Goal: Information Seeking & Learning: Learn about a topic

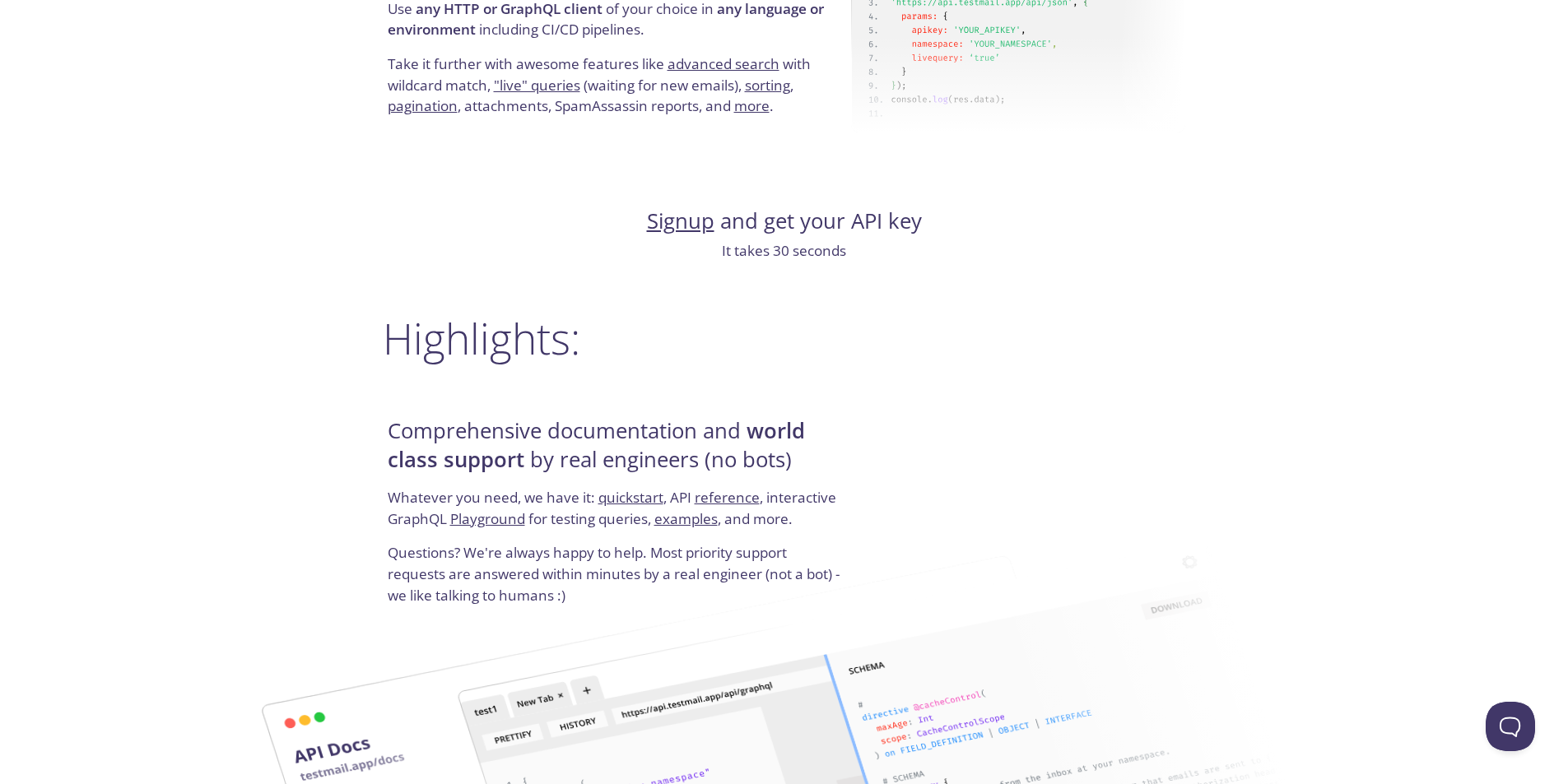
scroll to position [1564, 0]
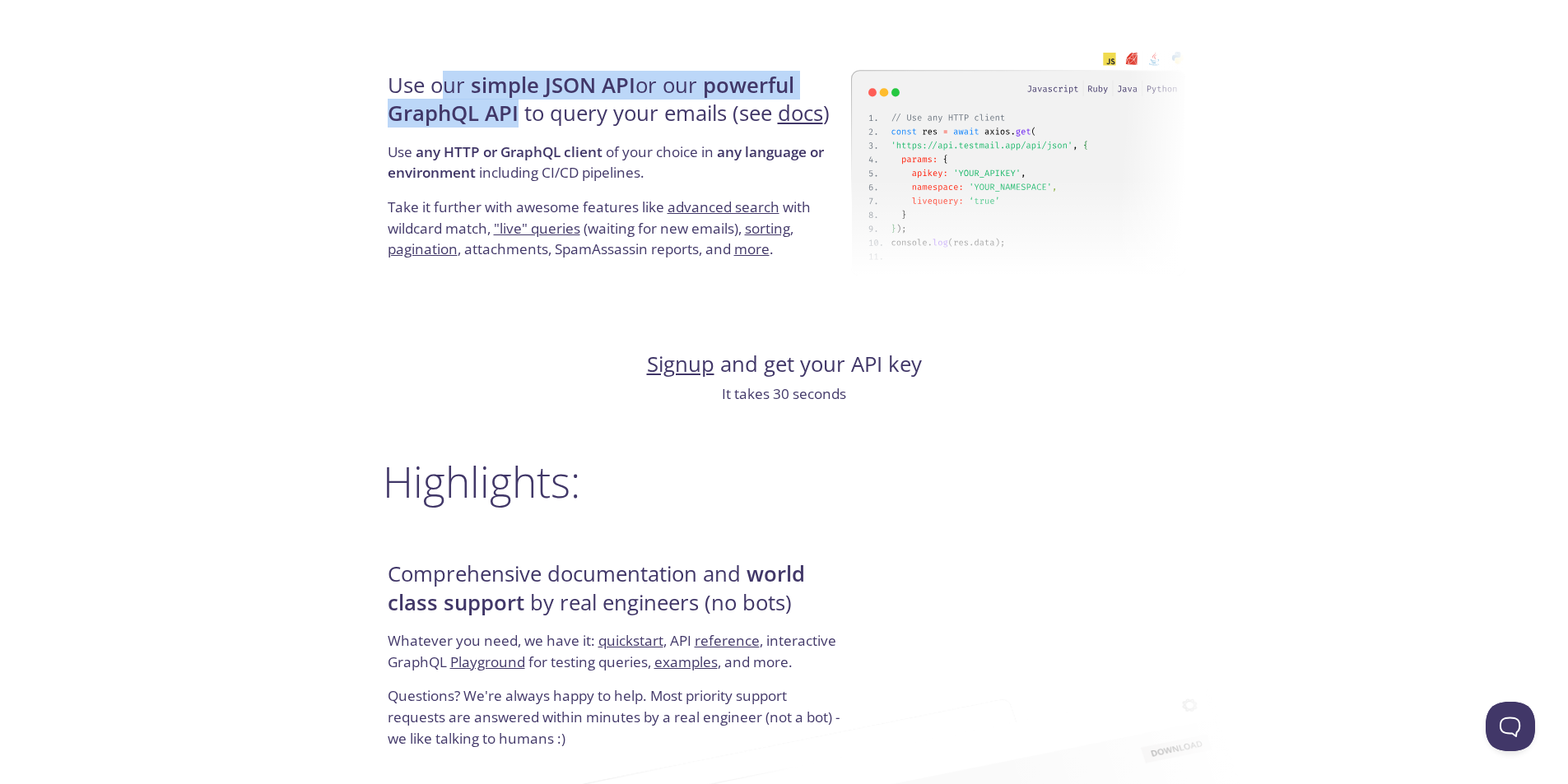
drag, startPoint x: 492, startPoint y: 97, endPoint x: 527, endPoint y: 107, distance: 36.4
click at [525, 107] on h4 "Use our simple JSON API or our powerful GraphQL API to query your emails (see d…" at bounding box center [616, 107] width 459 height 70
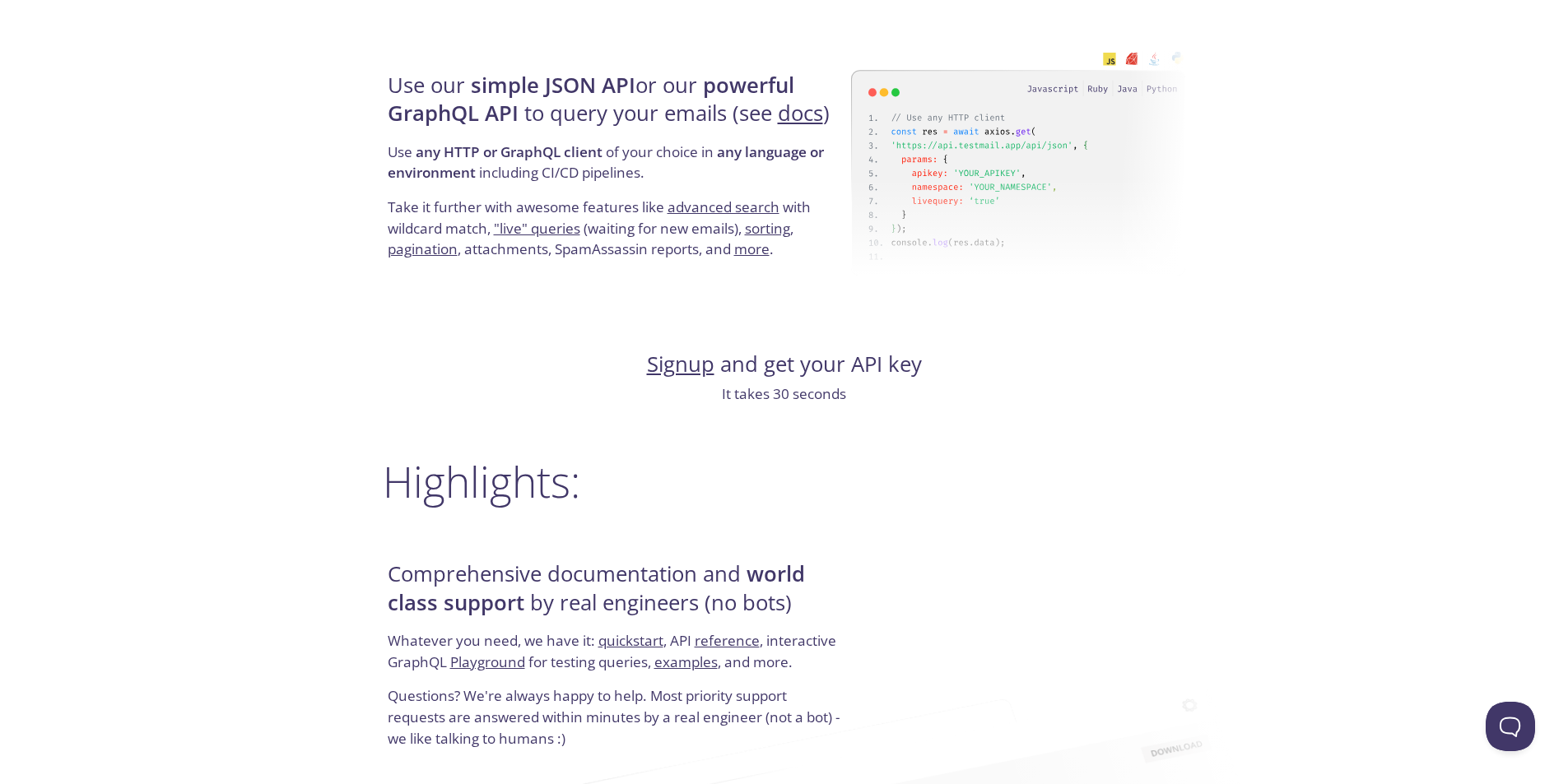
click at [527, 107] on h4 "Use our simple JSON API or our powerful GraphQL API to query your emails (see d…" at bounding box center [616, 107] width 459 height 70
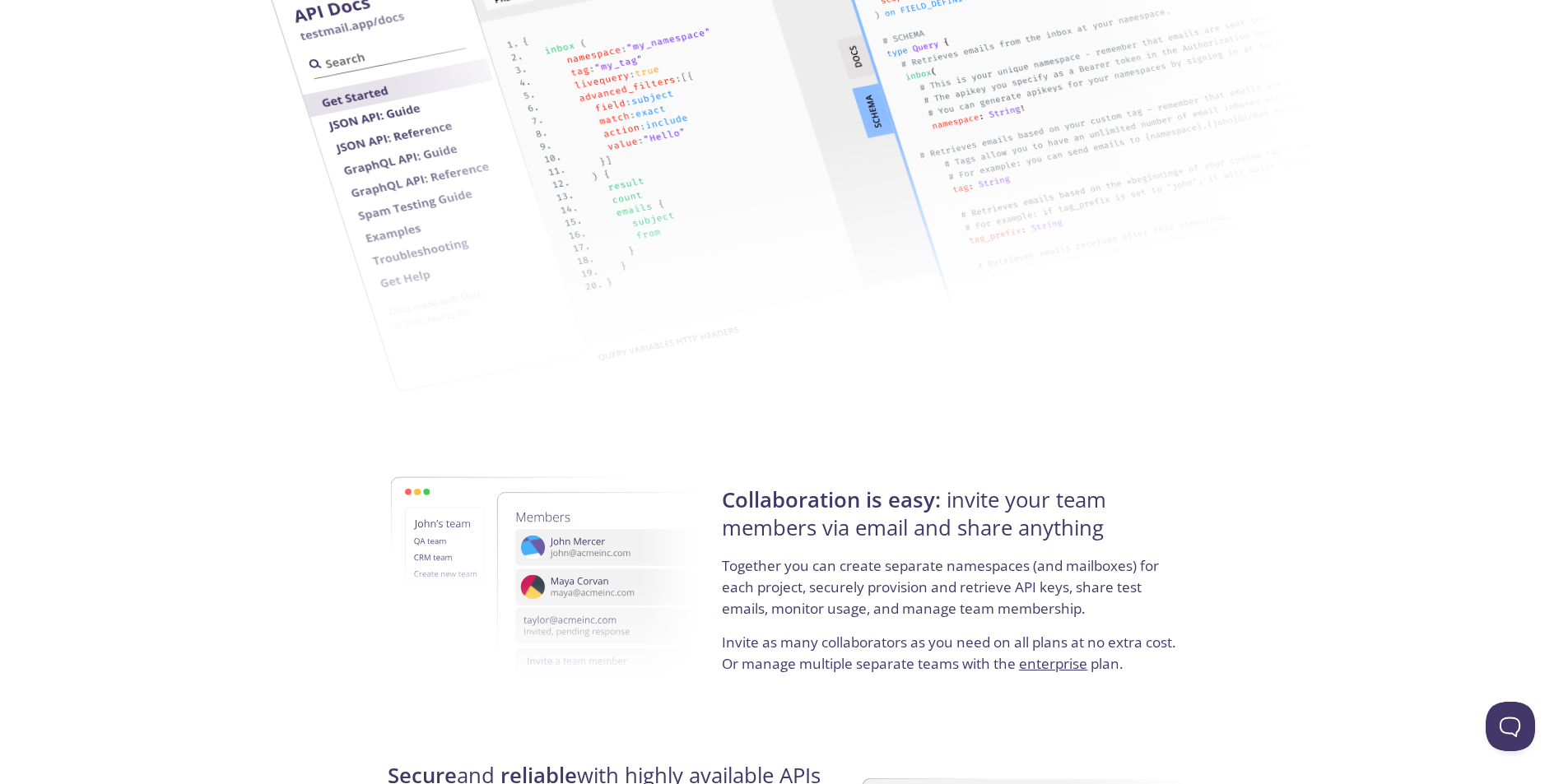
scroll to position [2815, 0]
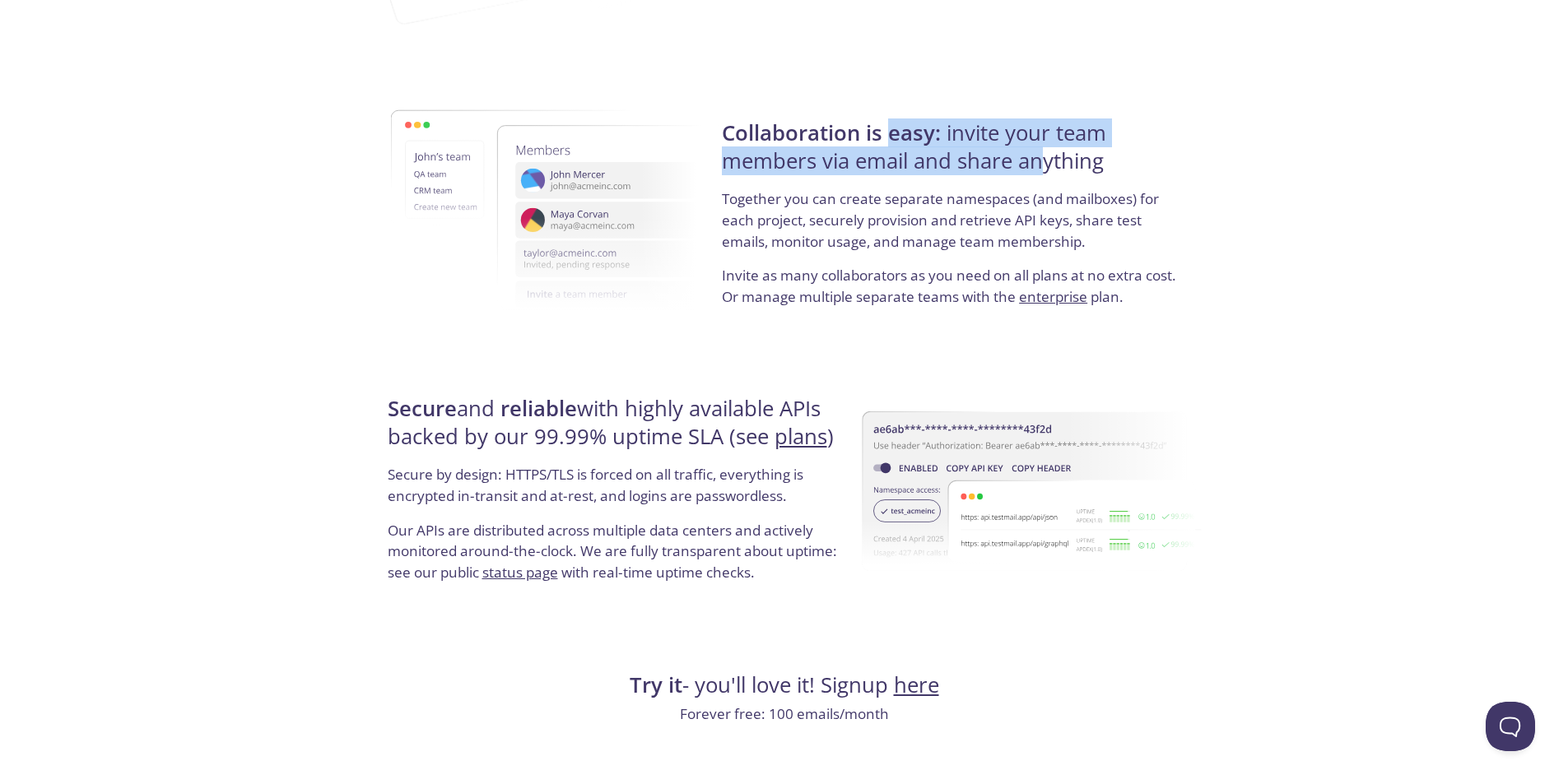
drag, startPoint x: 887, startPoint y: 141, endPoint x: 1121, endPoint y: 202, distance: 241.8
click at [1106, 200] on div "Collaboration is easy: invite your team members via email and share anything To…" at bounding box center [951, 213] width 468 height 265
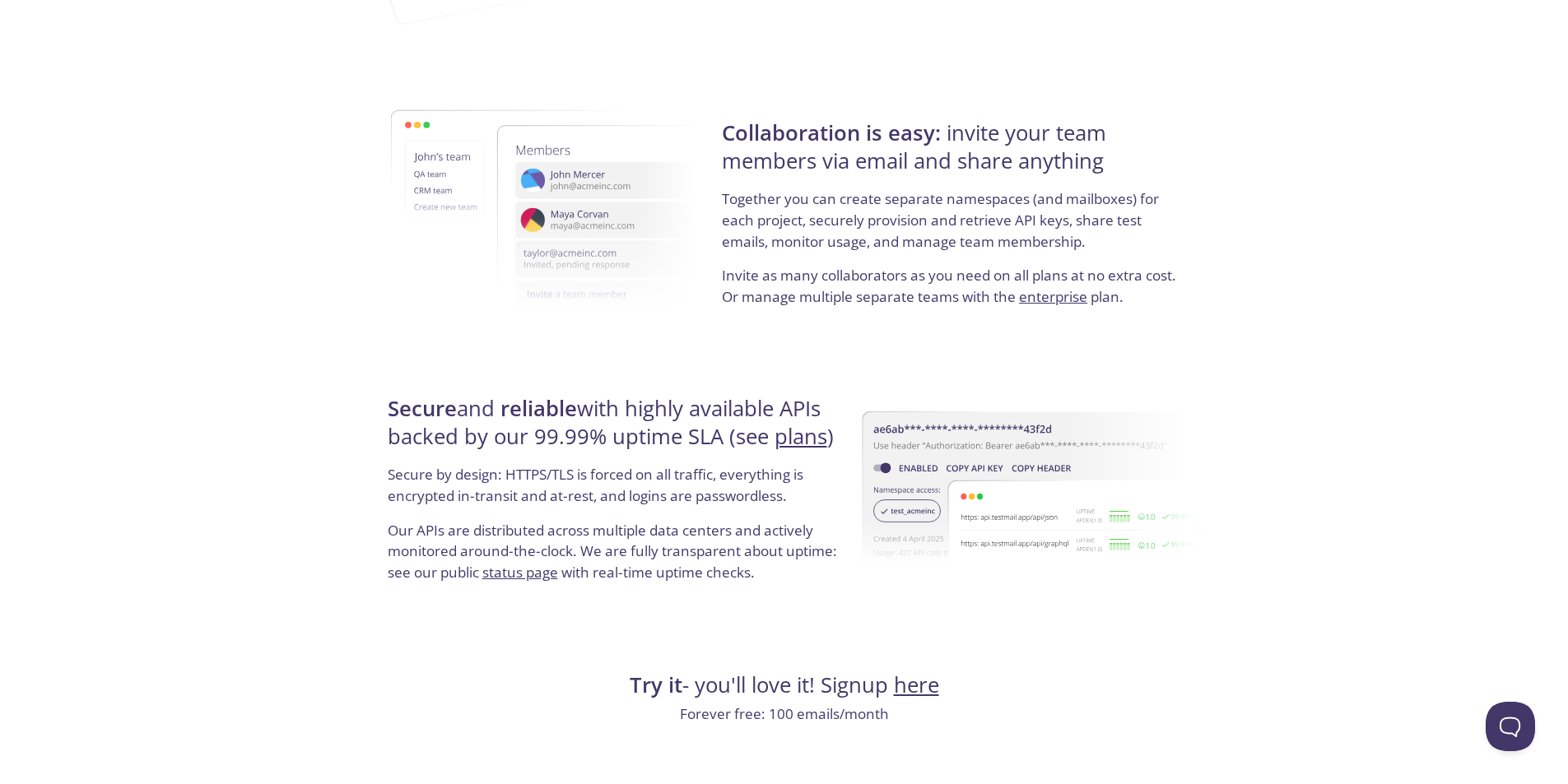
click at [1126, 202] on p "Together you can create separate namespaces (and mailboxes) for each project, s…" at bounding box center [951, 226] width 459 height 77
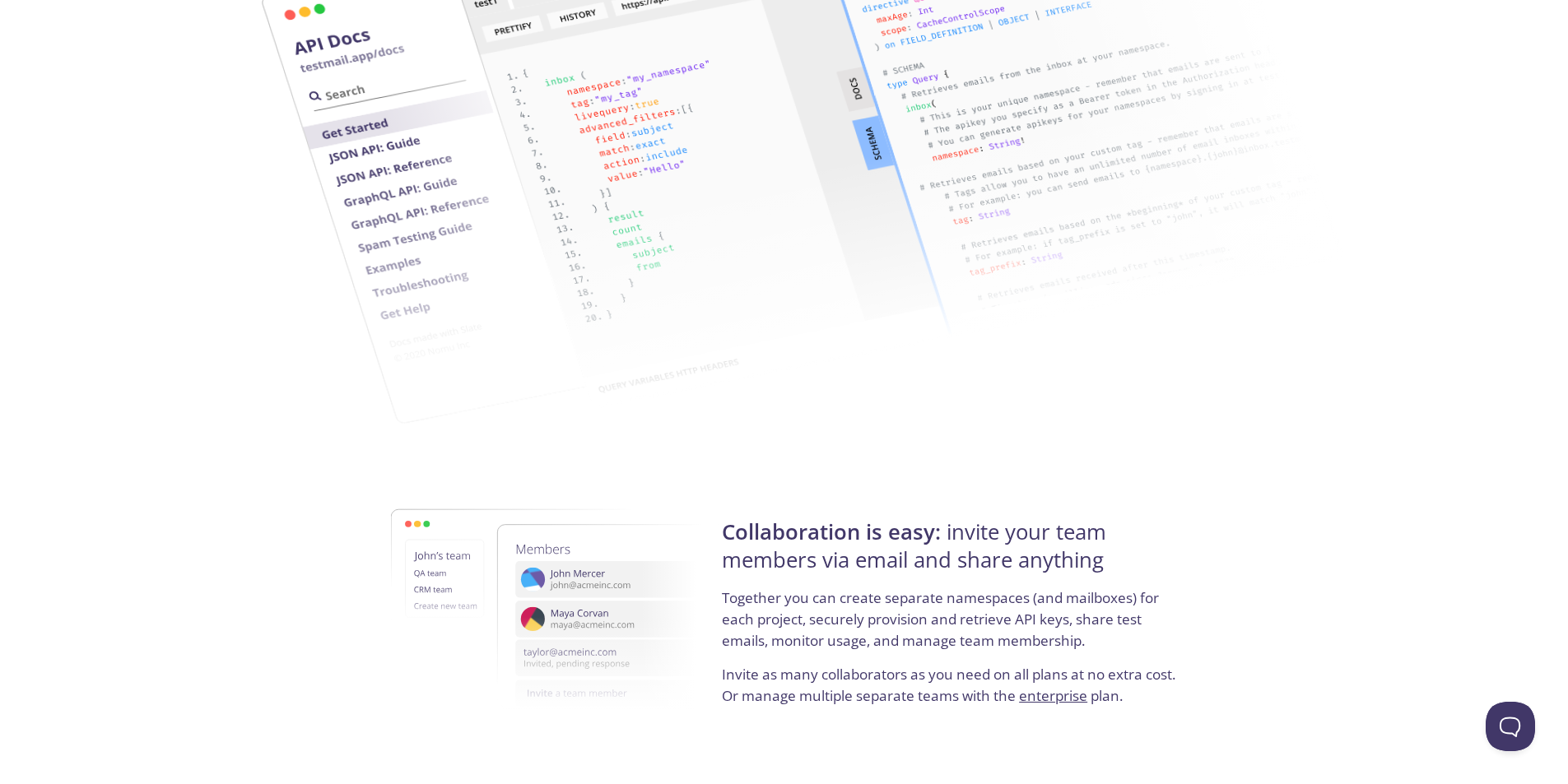
scroll to position [0, 0]
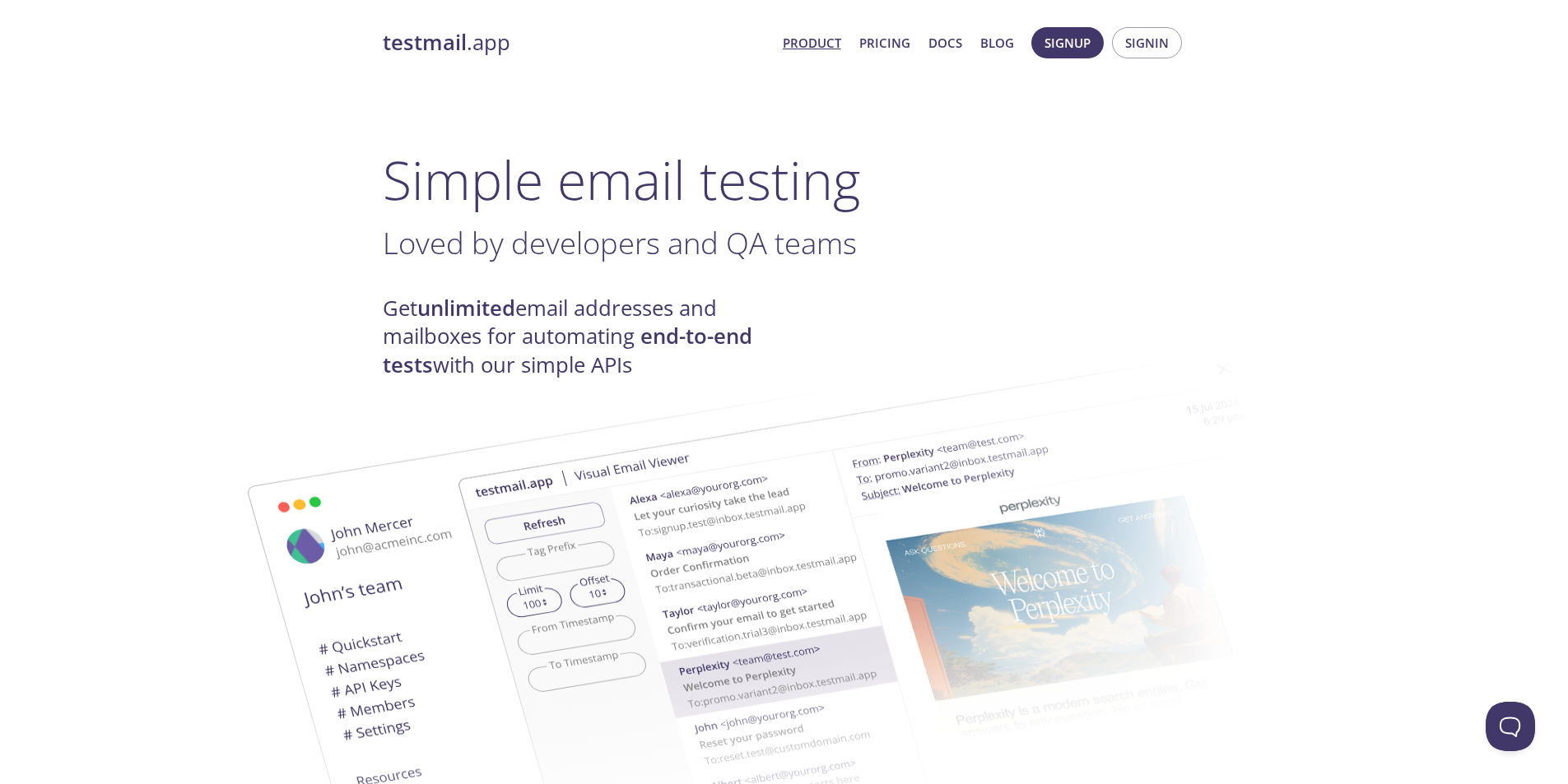
drag, startPoint x: 1224, startPoint y: 363, endPoint x: 983, endPoint y: -40, distance: 469.6
click at [796, 42] on link "Product" at bounding box center [811, 43] width 59 height 21
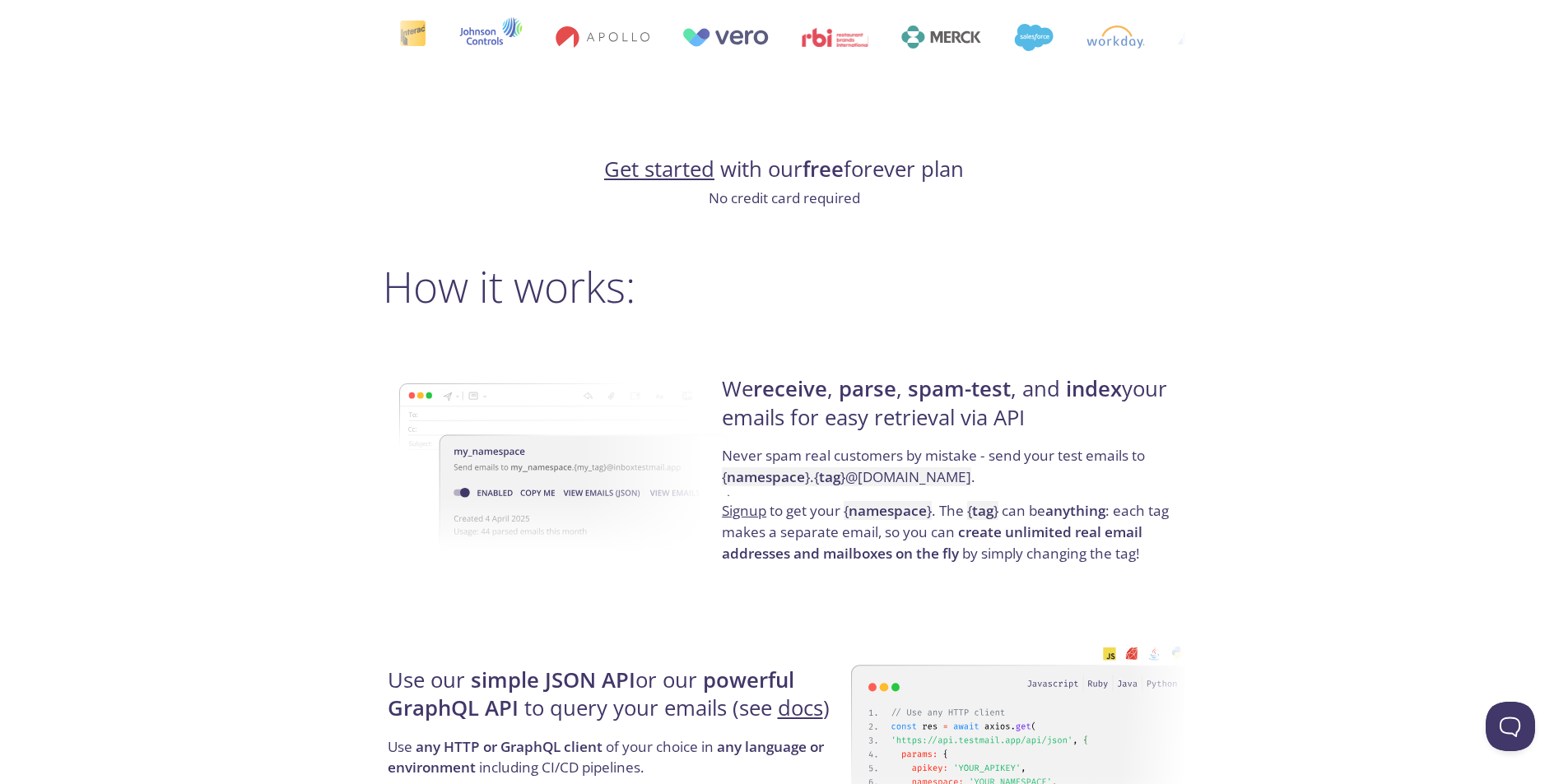
scroll to position [1152, 0]
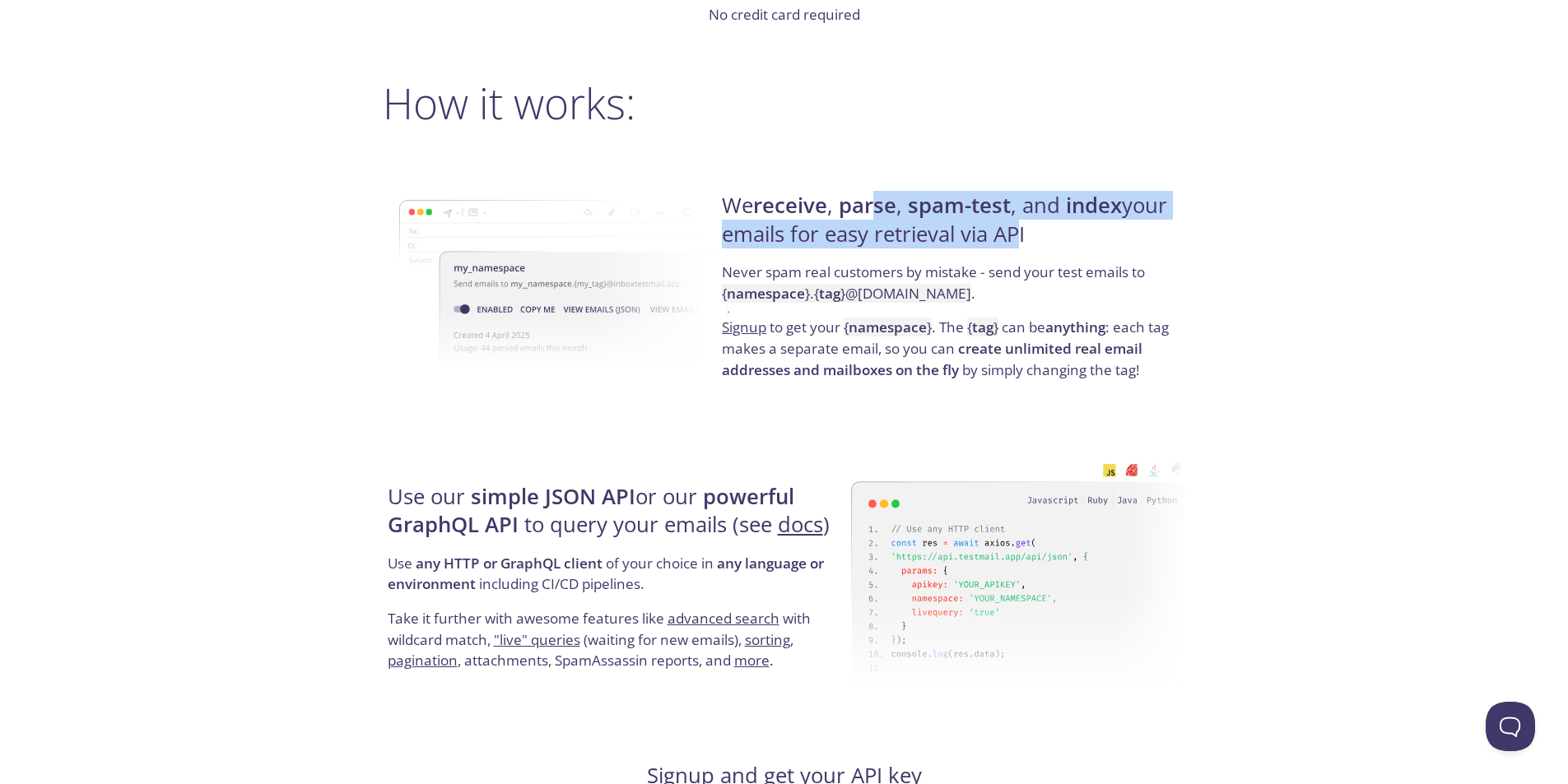
drag, startPoint x: 954, startPoint y: 210, endPoint x: 1055, endPoint y: 230, distance: 103.0
click at [1052, 230] on h4 "We receive , parse , spam-test , and index your emails for easy retrieval via A…" at bounding box center [951, 226] width 459 height 70
click at [1055, 230] on h4 "We receive , parse , spam-test , and index your emails for easy retrieval via A…" at bounding box center [951, 226] width 459 height 70
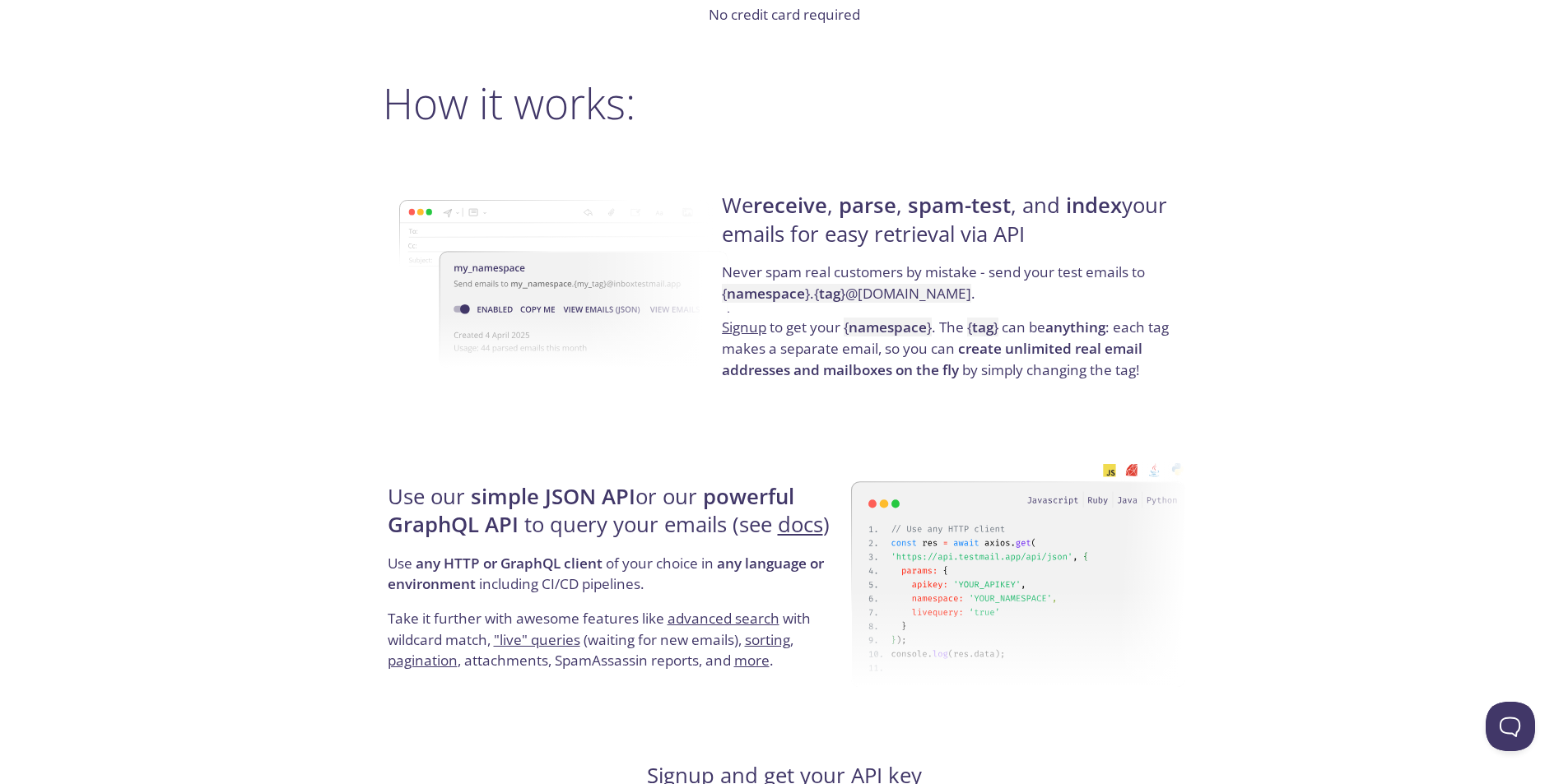
click at [1110, 244] on h4 "We receive , parse , spam-test , and index your emails for easy retrieval via A…" at bounding box center [951, 226] width 459 height 70
click at [1120, 244] on h4 "We receive , parse , spam-test , and index your emails for easy retrieval via A…" at bounding box center [951, 226] width 459 height 70
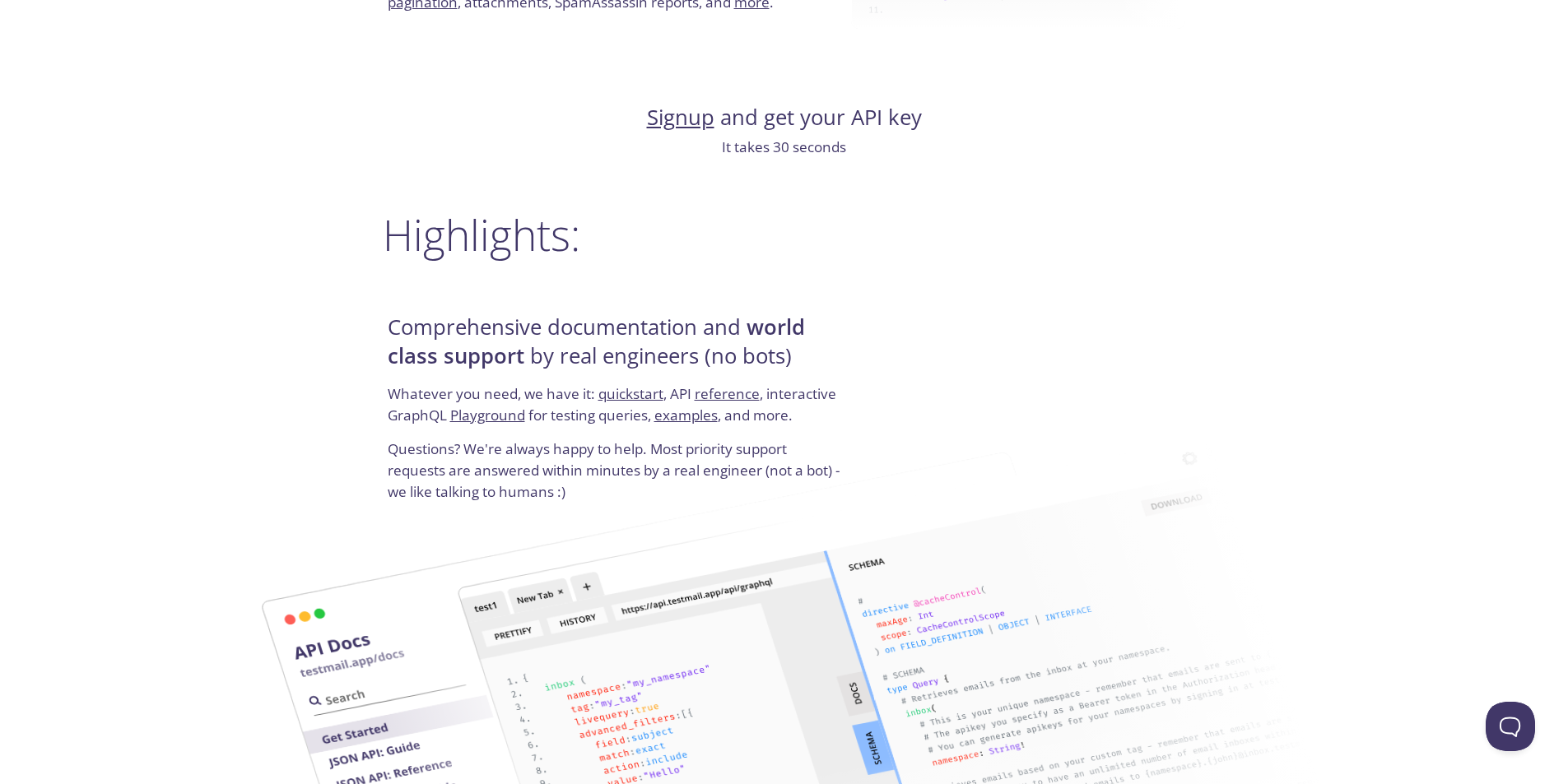
scroll to position [2140, 0]
